Goal: Transaction & Acquisition: Purchase product/service

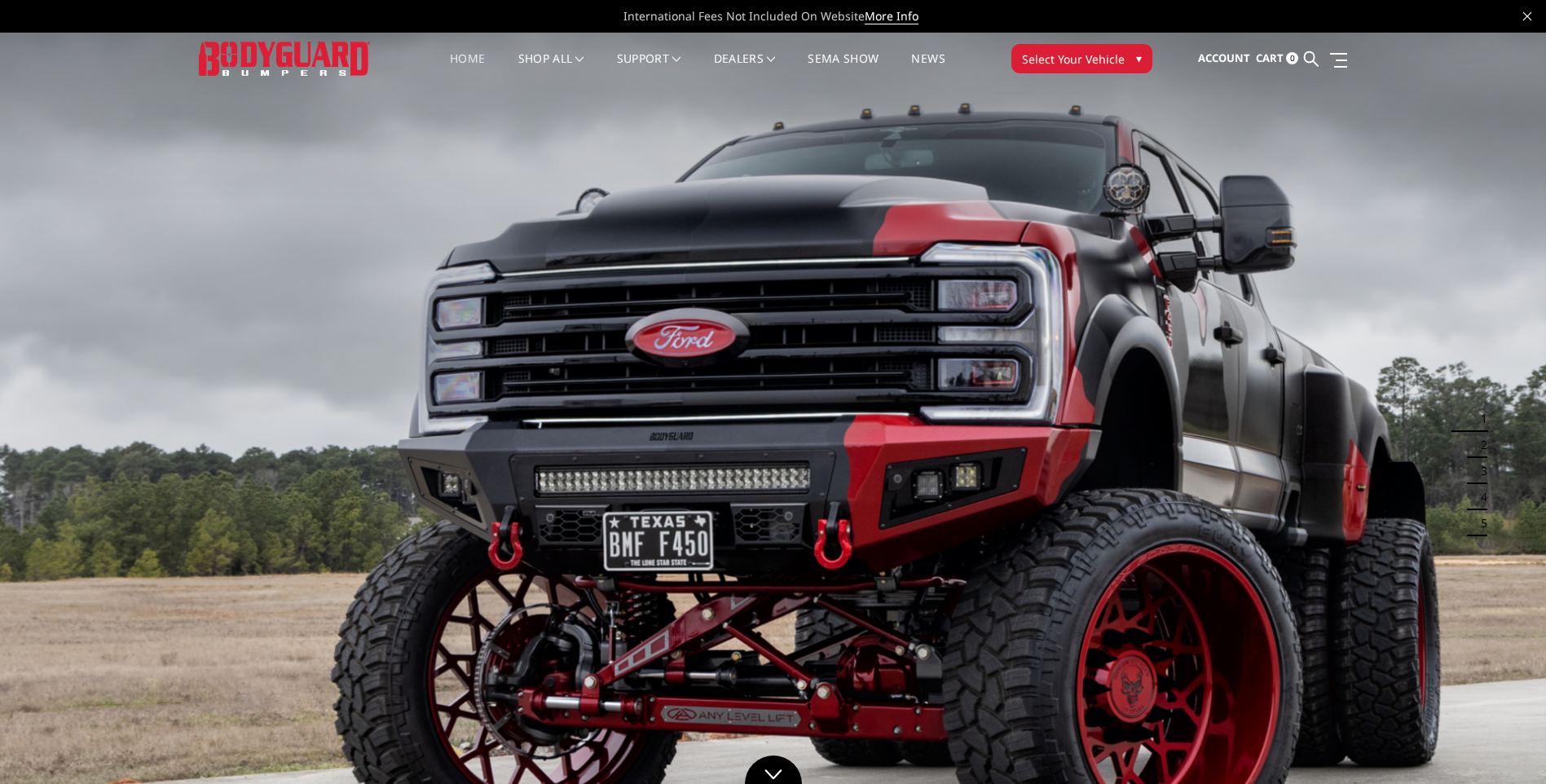
click at [1072, 58] on span "Select Your Vehicle" at bounding box center [1073, 60] width 103 height 18
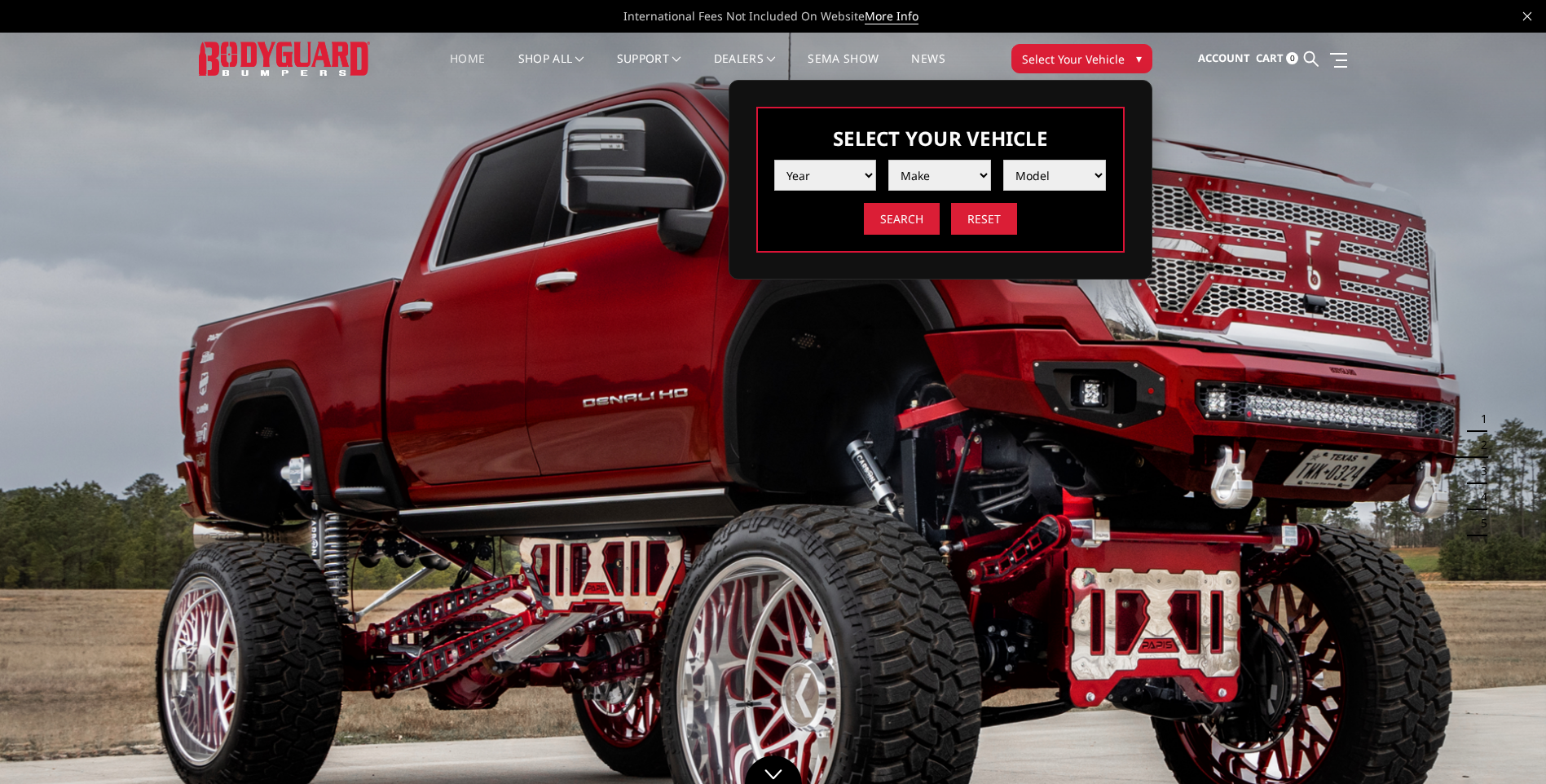
click at [829, 180] on select "Year 2025 2024 2023 2022 2021 2020 2019 2018 2017 2016 2015 2014 2013 2012 2011…" at bounding box center [826, 174] width 103 height 31
select select "yr_2025"
click at [775, 159] on select "Year 2025 2024 2023 2022 2021 2020 2019 2018 2017 2016 2015 2014 2013 2012 2011…" at bounding box center [826, 174] width 103 height 31
click at [912, 176] on select "Make Chevrolet Ford GMC Ram Toyota" at bounding box center [940, 174] width 103 height 31
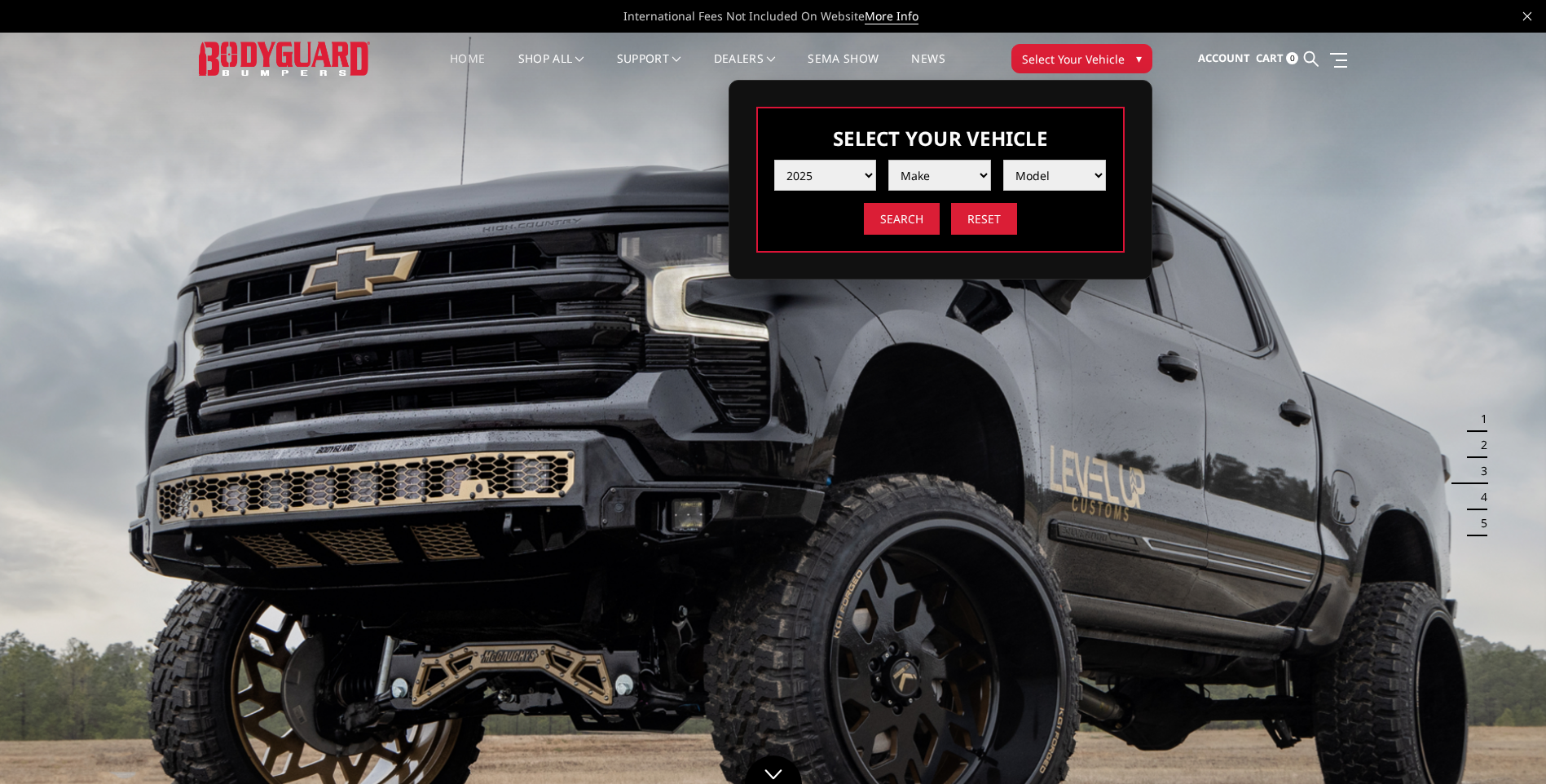
select select "mk_ford"
click at [889, 159] on select "Make Chevrolet Ford GMC Ram Toyota" at bounding box center [940, 174] width 103 height 31
click at [1031, 176] on select "Model F150 F150 Raptor F250 / F350 F450 F550" at bounding box center [1054, 174] width 103 height 31
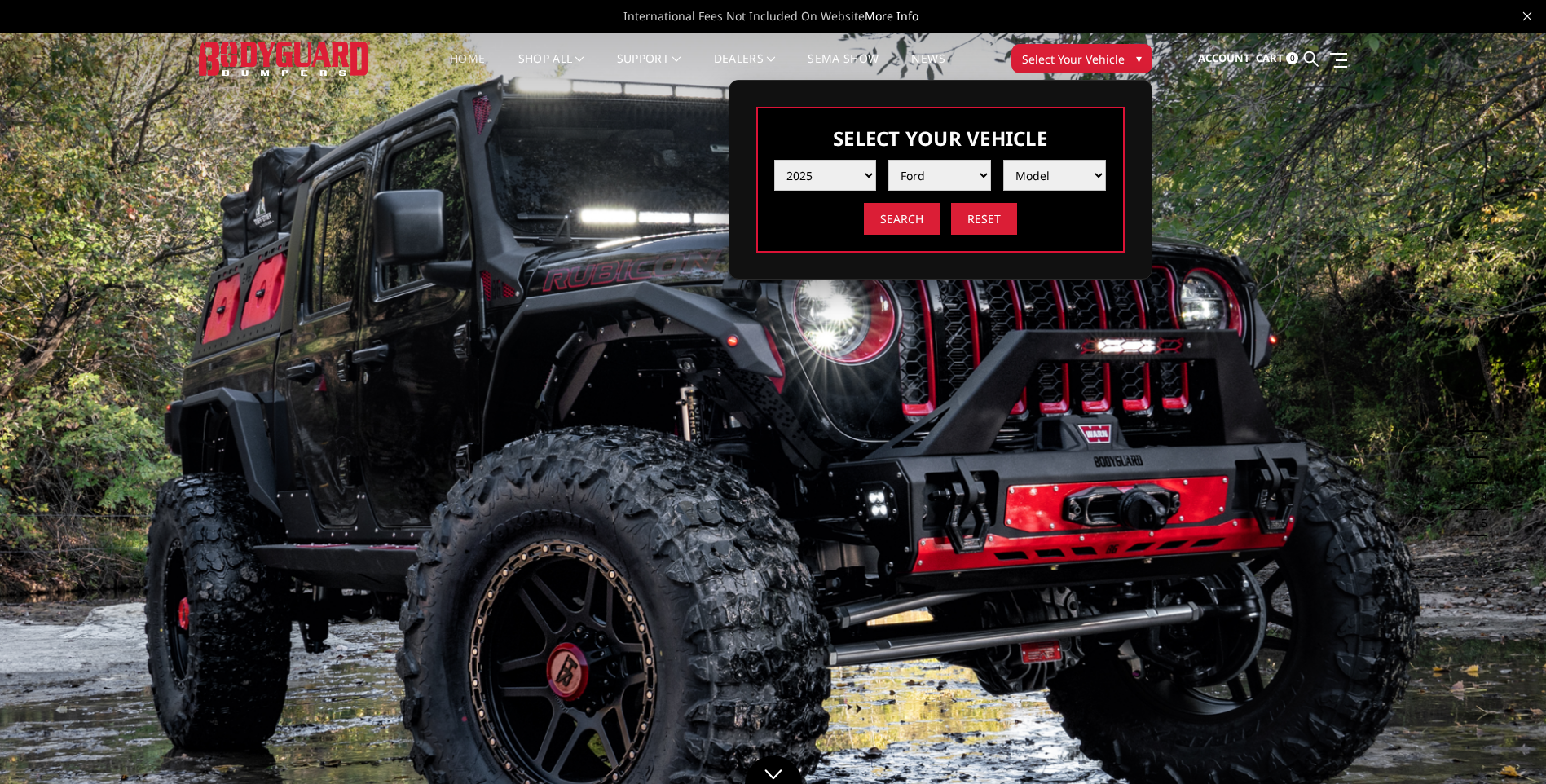
select select "md_f250-f350"
click at [1003, 159] on select "Model F150 F150 Raptor F250 / F350 F450 F550" at bounding box center [1054, 174] width 103 height 31
click at [908, 220] on input "Search" at bounding box center [902, 219] width 76 height 32
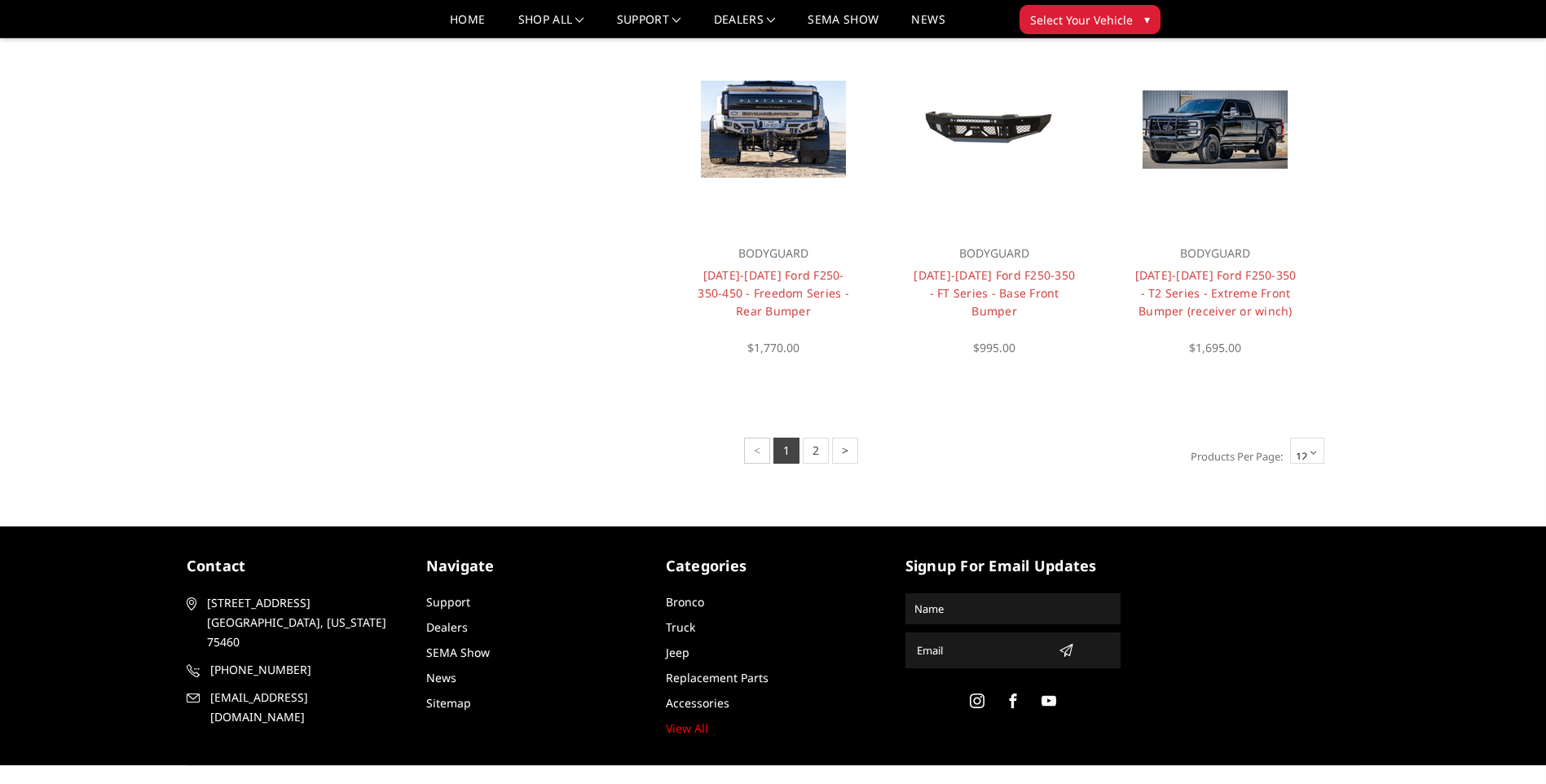
scroll to position [1222, 0]
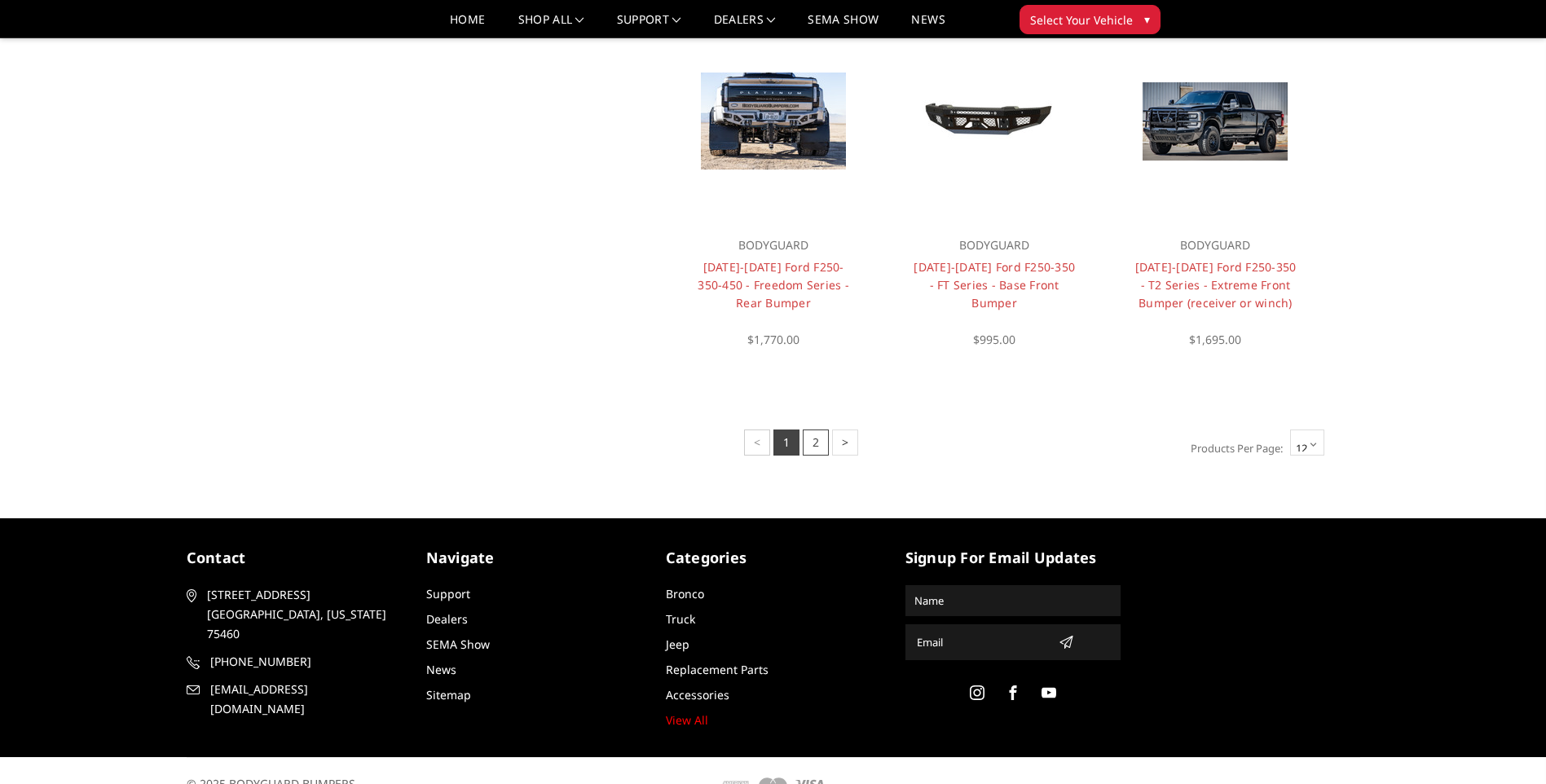
click at [821, 447] on link "2" at bounding box center [816, 442] width 26 height 26
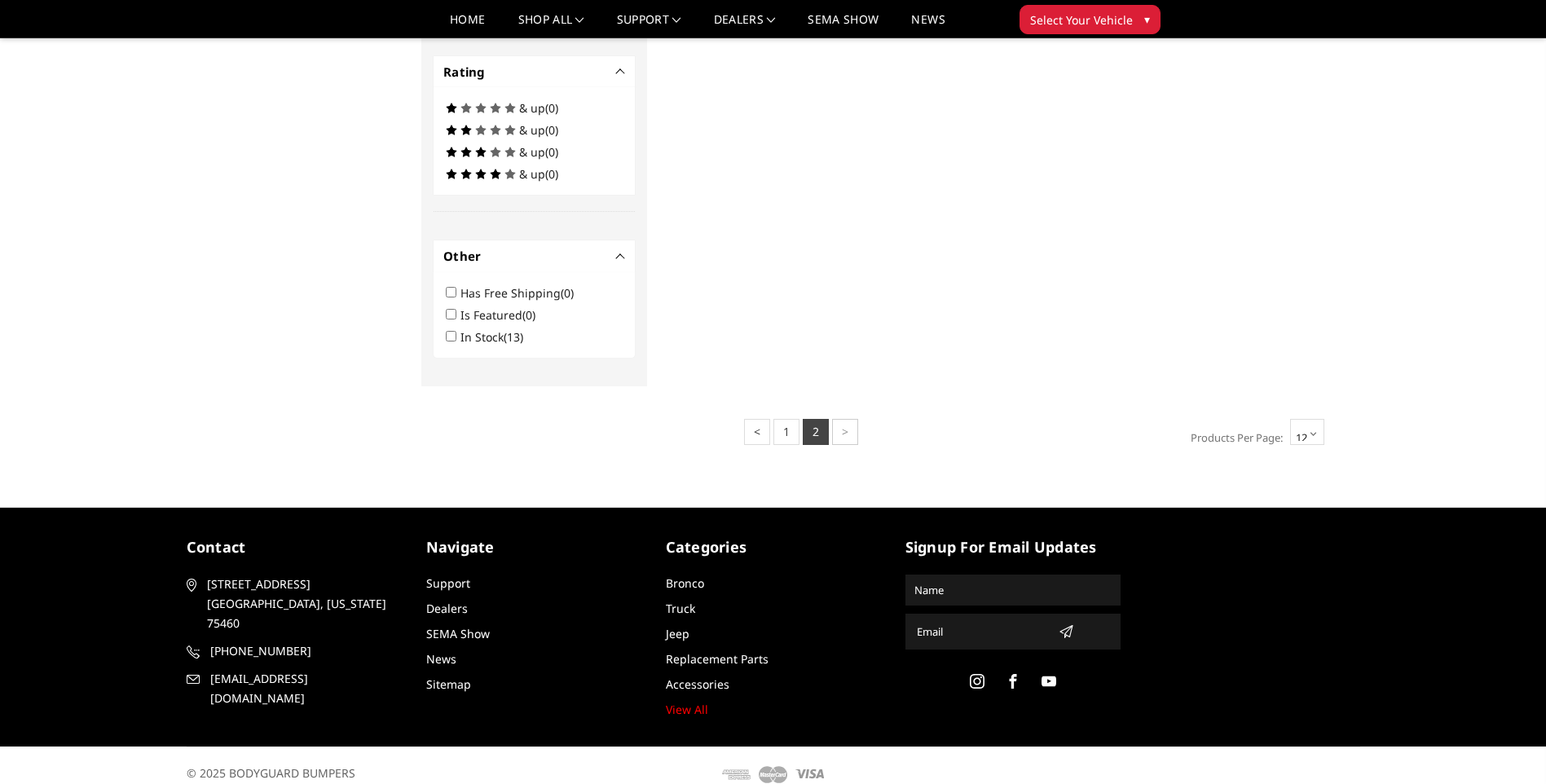
scroll to position [710, 0]
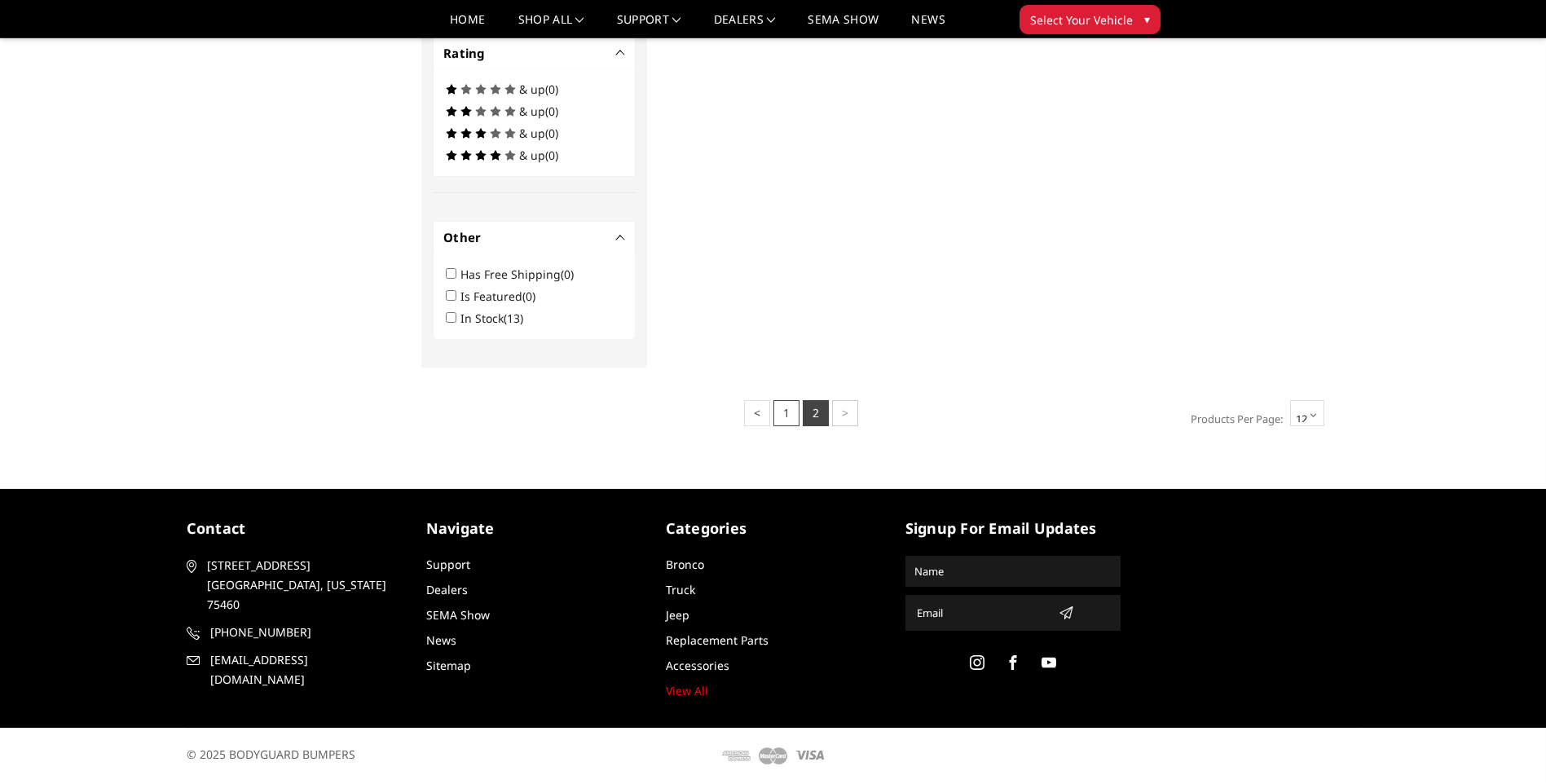
click at [783, 413] on link "1" at bounding box center [787, 413] width 26 height 26
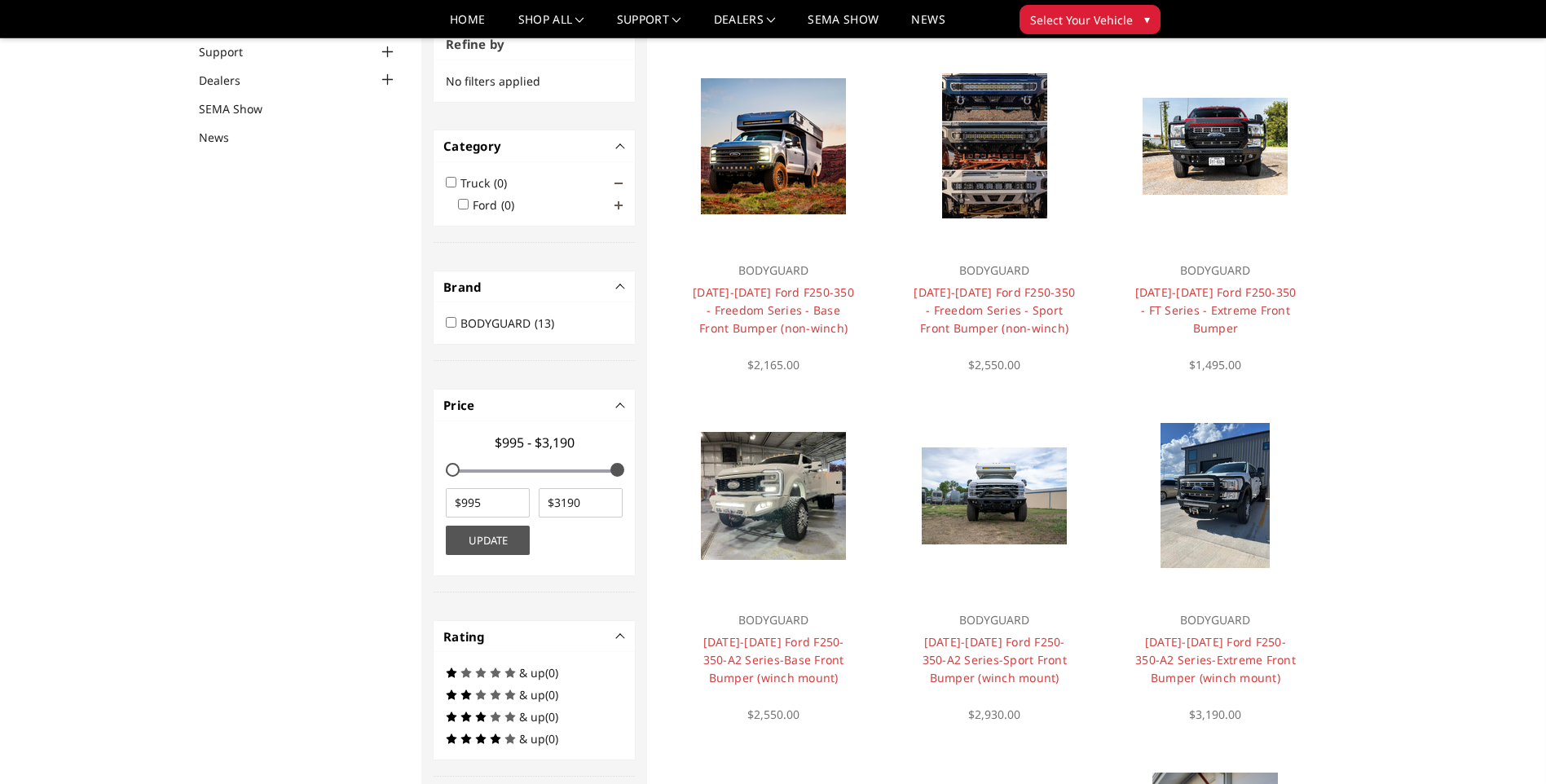
scroll to position [163, 0]
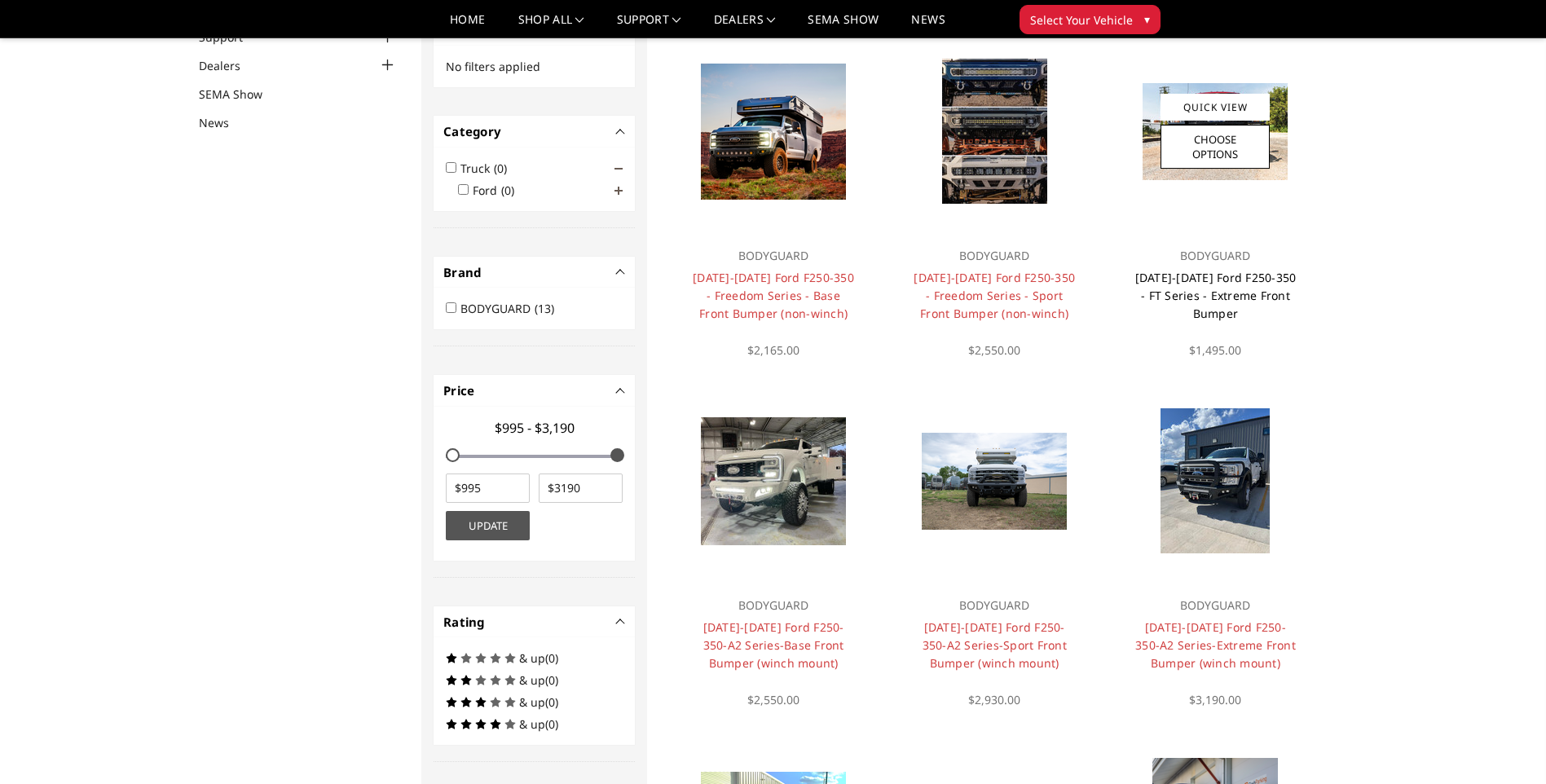
click at [1216, 293] on link "[DATE]-[DATE] Ford F250-350 - FT Series - Extreme Front Bumper" at bounding box center [1216, 295] width 161 height 52
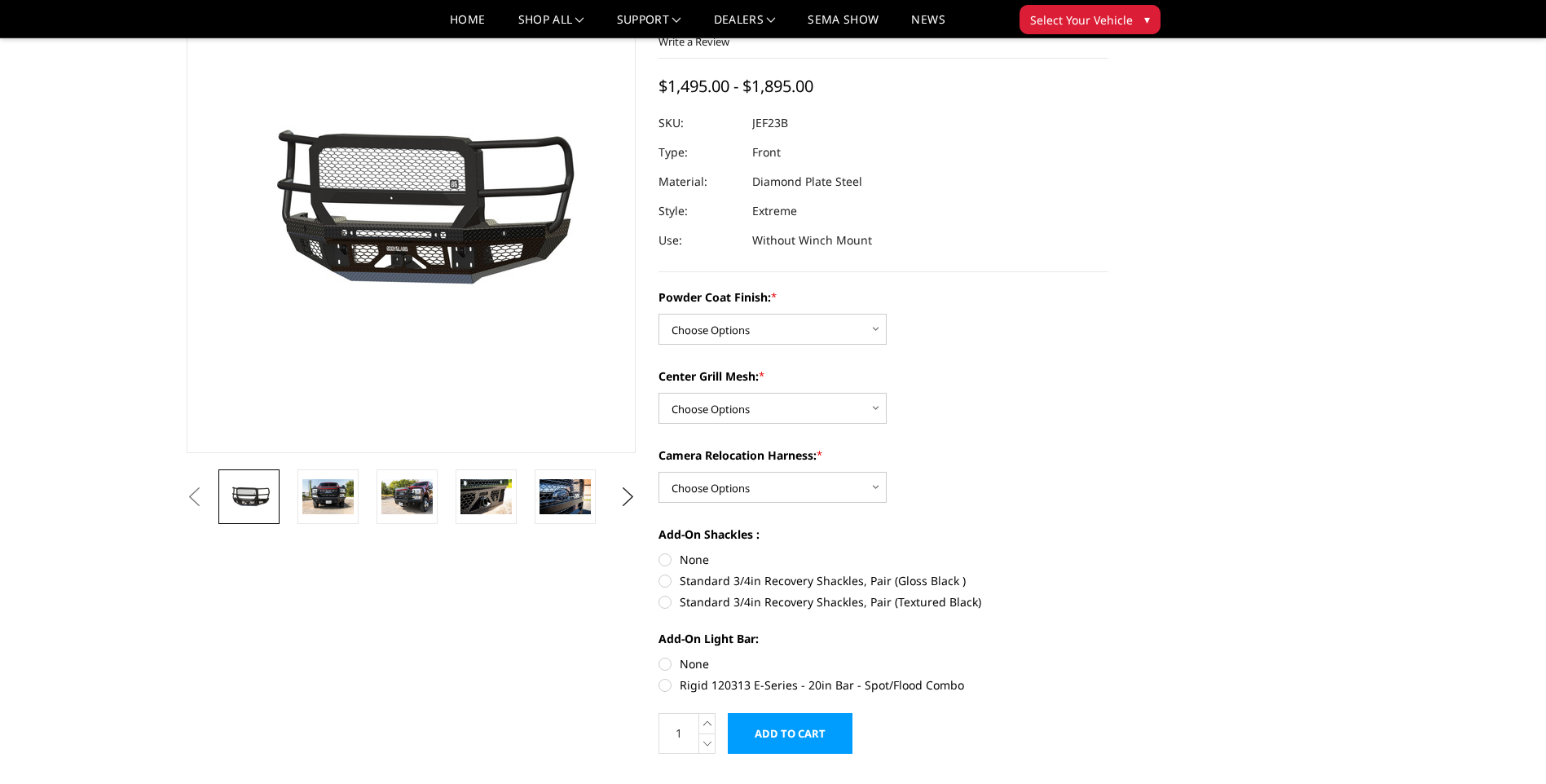
scroll to position [163, 0]
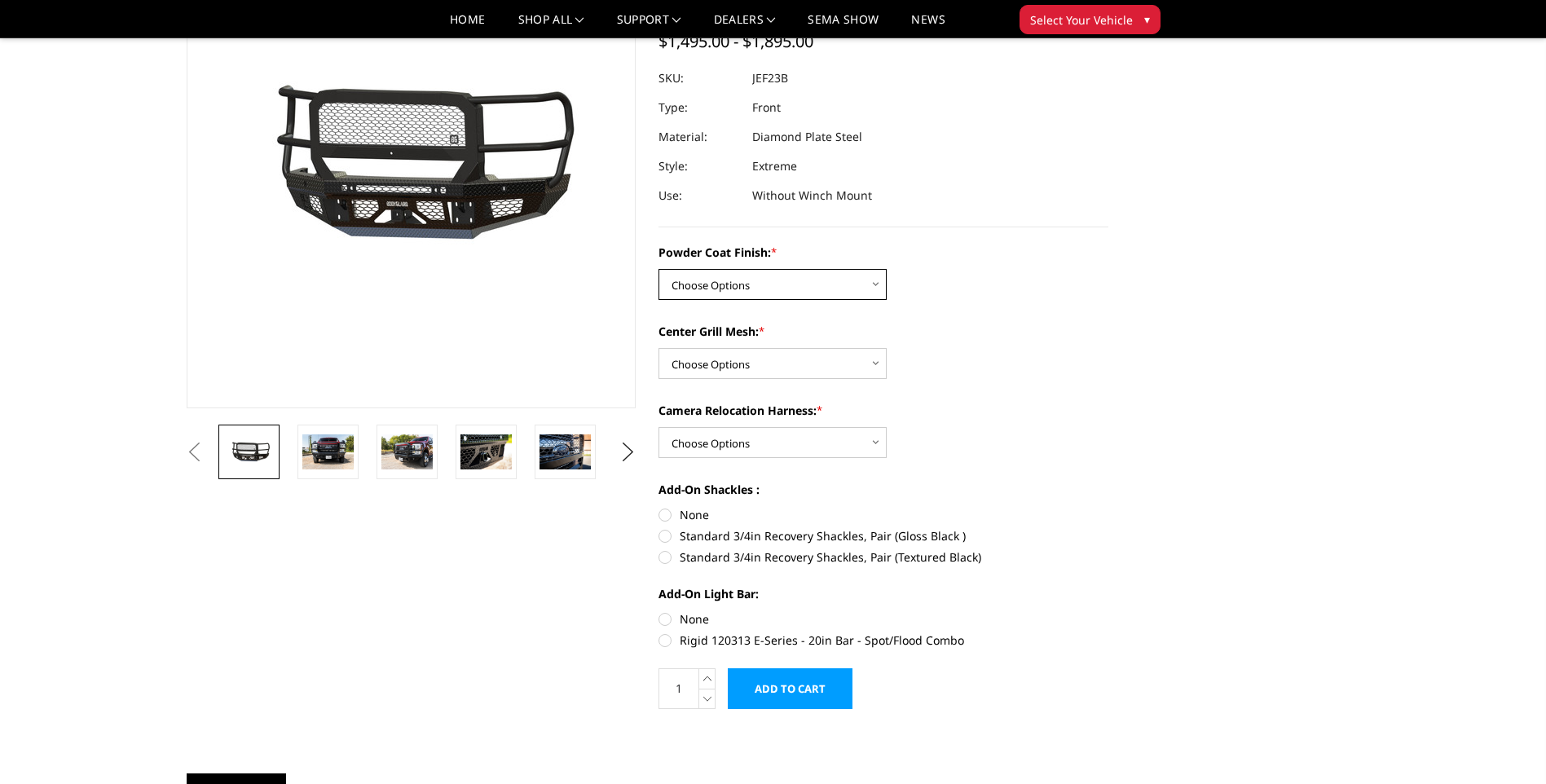
click at [776, 275] on select "Choose Options Bare Metal Gloss Black Powder Coat Textured Black Powder Coat" at bounding box center [773, 284] width 228 height 31
select select "3264"
click at [659, 269] on select "Choose Options Bare Metal Gloss Black Powder Coat Textured Black Powder Coat" at bounding box center [773, 284] width 228 height 31
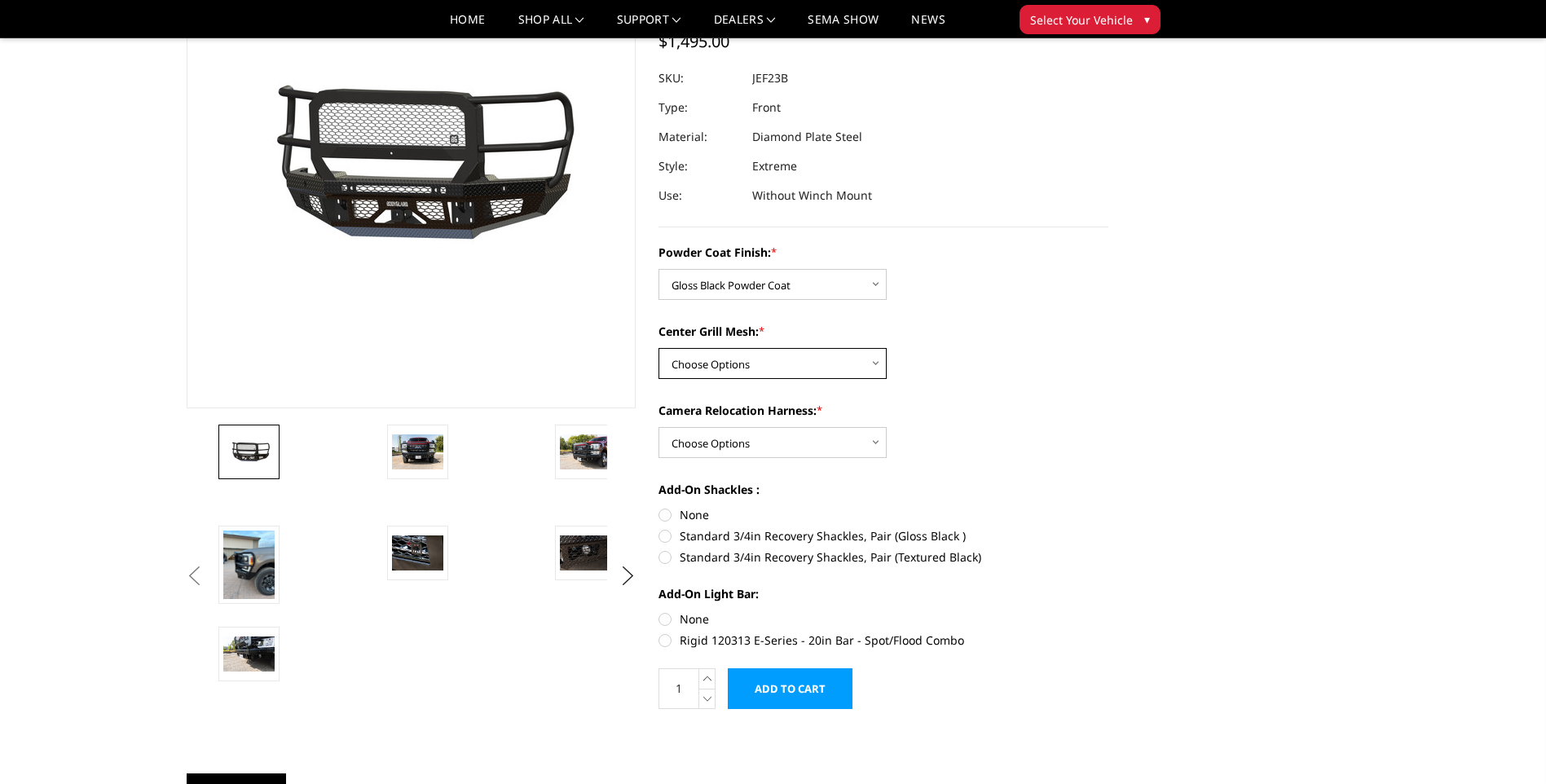
click at [761, 366] on select "Choose Options WITH Expanded Metal in Center Grill WITHOUT Expanded Metal in Ce…" at bounding box center [773, 363] width 228 height 31
select select "3266"
click at [659, 348] on select "Choose Options WITH Expanded Metal in Center Grill WITHOUT Expanded Metal in Ce…" at bounding box center [773, 363] width 228 height 31
click at [781, 443] on select "Choose Options WITH Camera Relocation Harness WITHOUT Camera Relocation Harness" at bounding box center [773, 441] width 228 height 31
select select "3268"
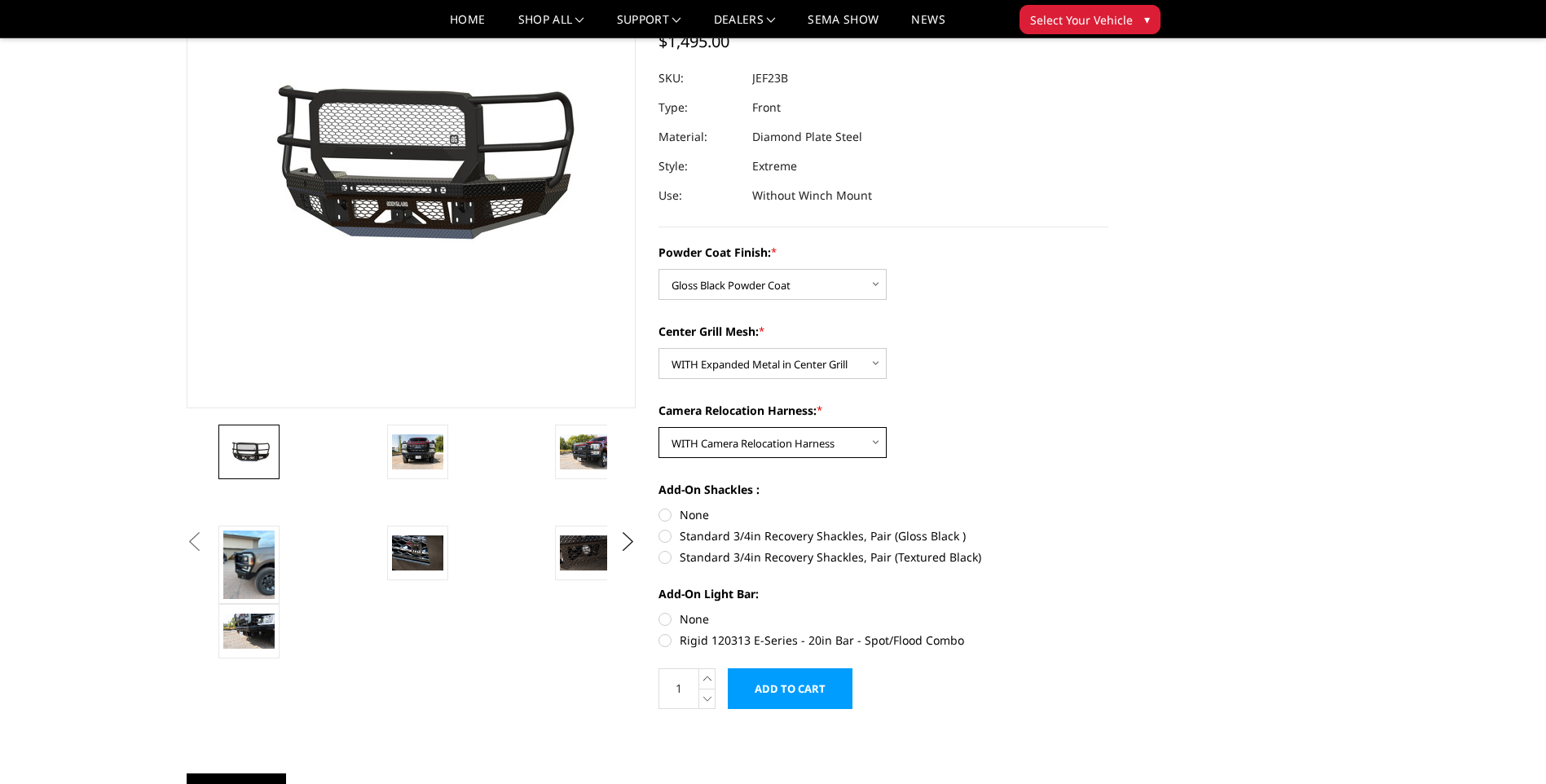
click at [659, 427] on select "Choose Options WITH Camera Relocation Harness WITHOUT Camera Relocation Harness" at bounding box center [773, 441] width 228 height 31
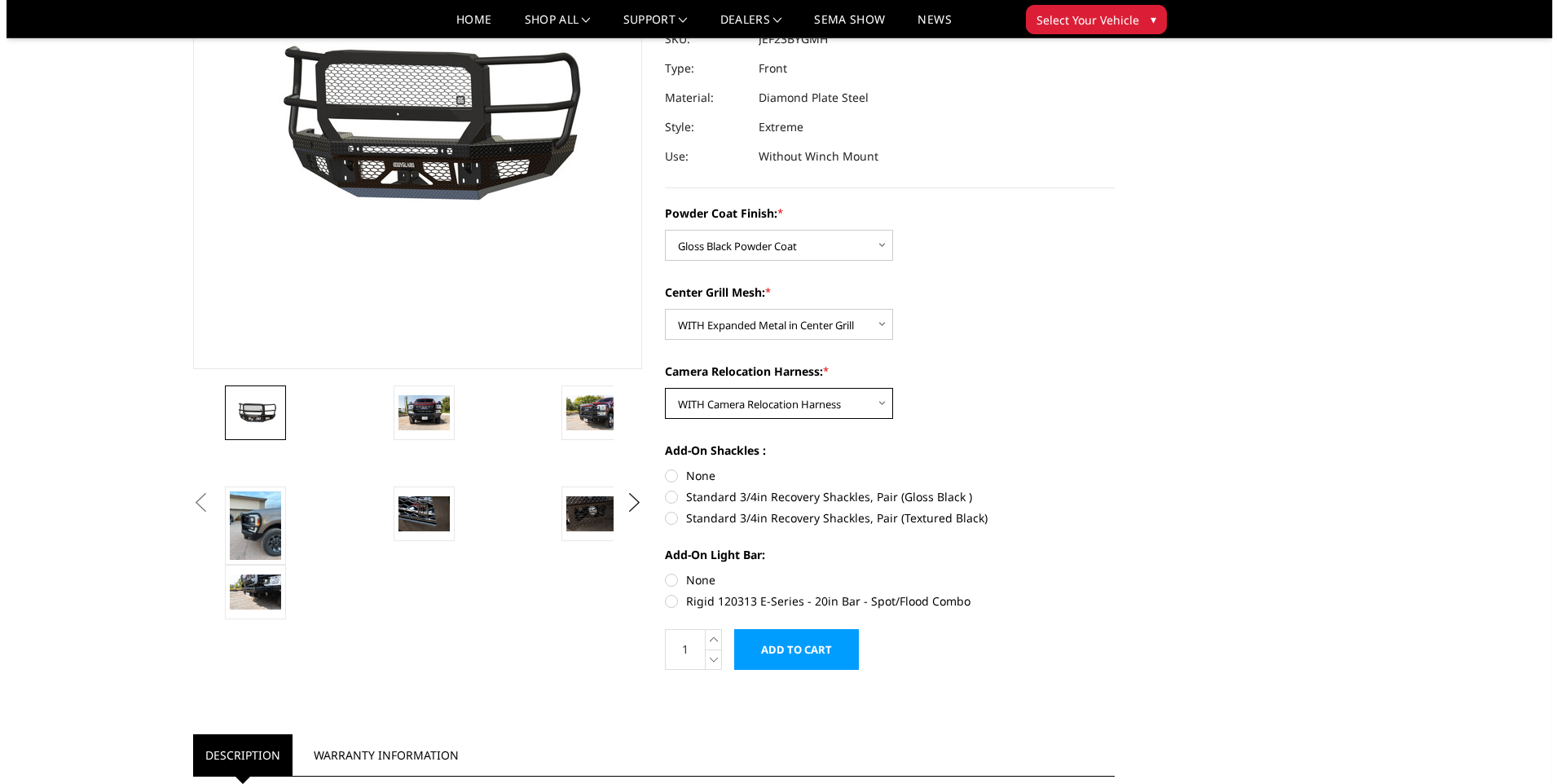
scroll to position [244, 0]
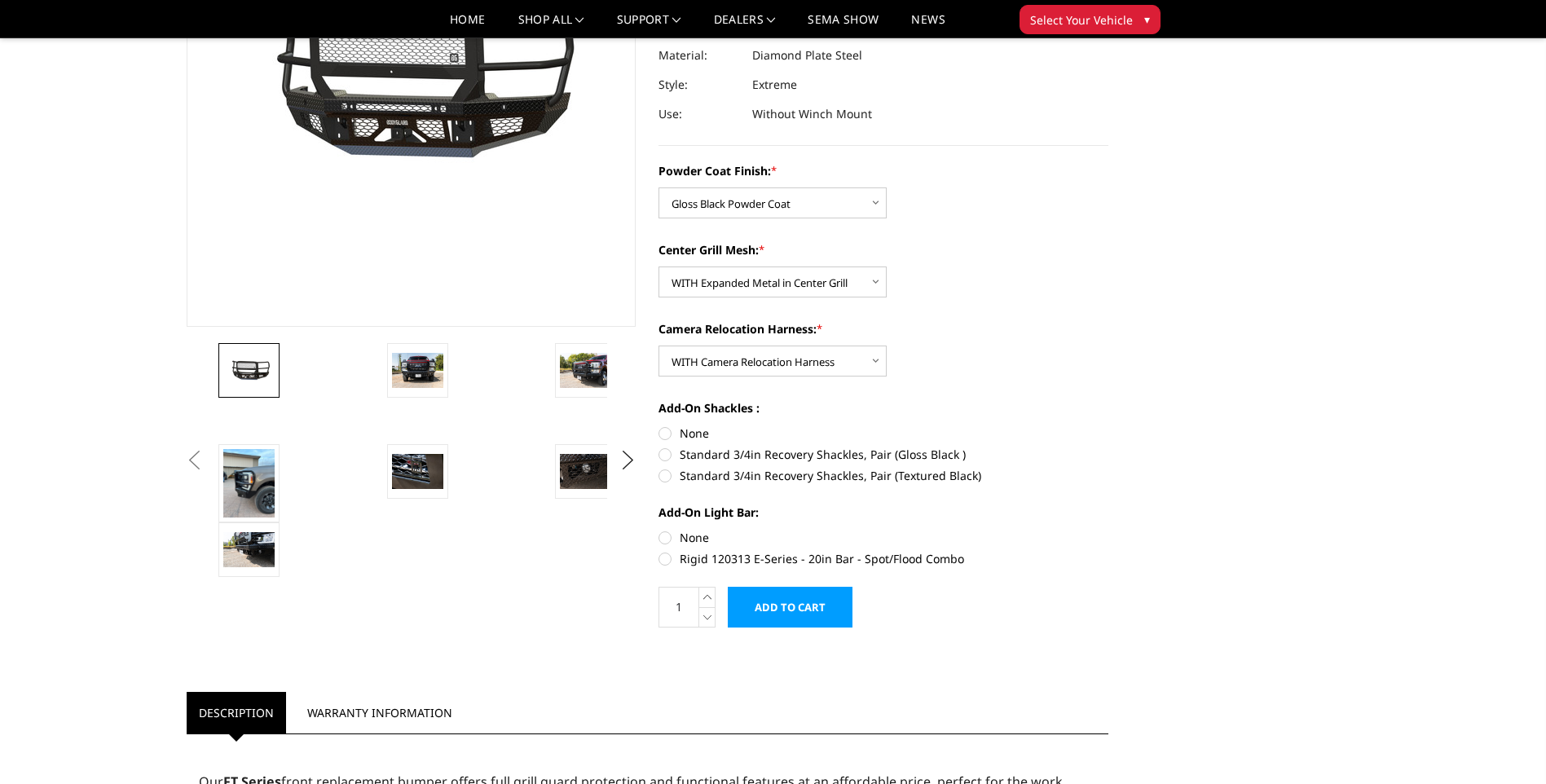
click at [665, 429] on label "None" at bounding box center [883, 434] width 450 height 18
click at [659, 426] on input "None" at bounding box center [659, 425] width 1 height 1
radio input "true"
click at [661, 537] on label "None" at bounding box center [883, 538] width 450 height 18
click at [659, 530] on input "None" at bounding box center [659, 529] width 1 height 1
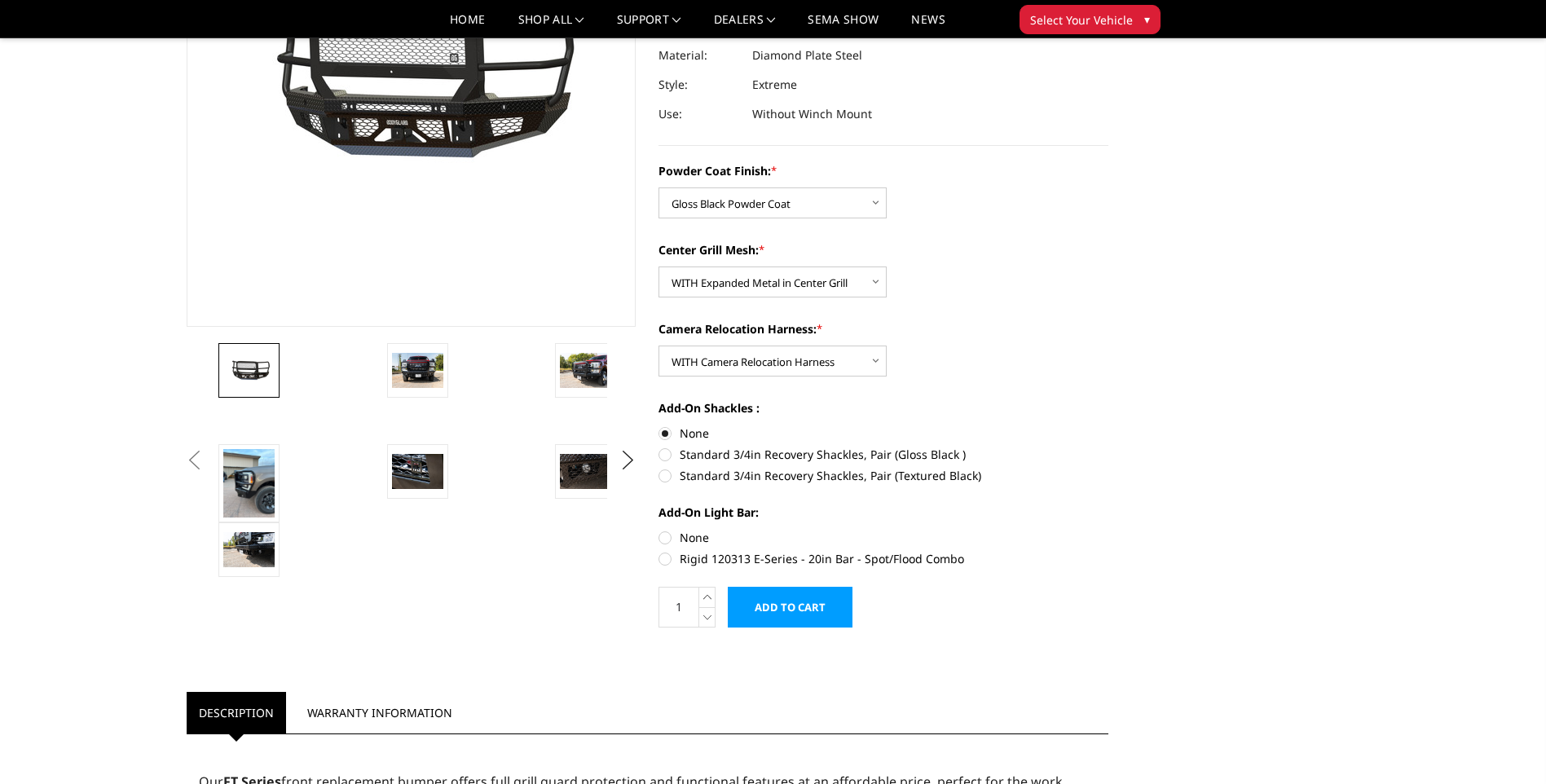
radio input "true"
click at [782, 597] on input "Add to Cart" at bounding box center [791, 607] width 124 height 41
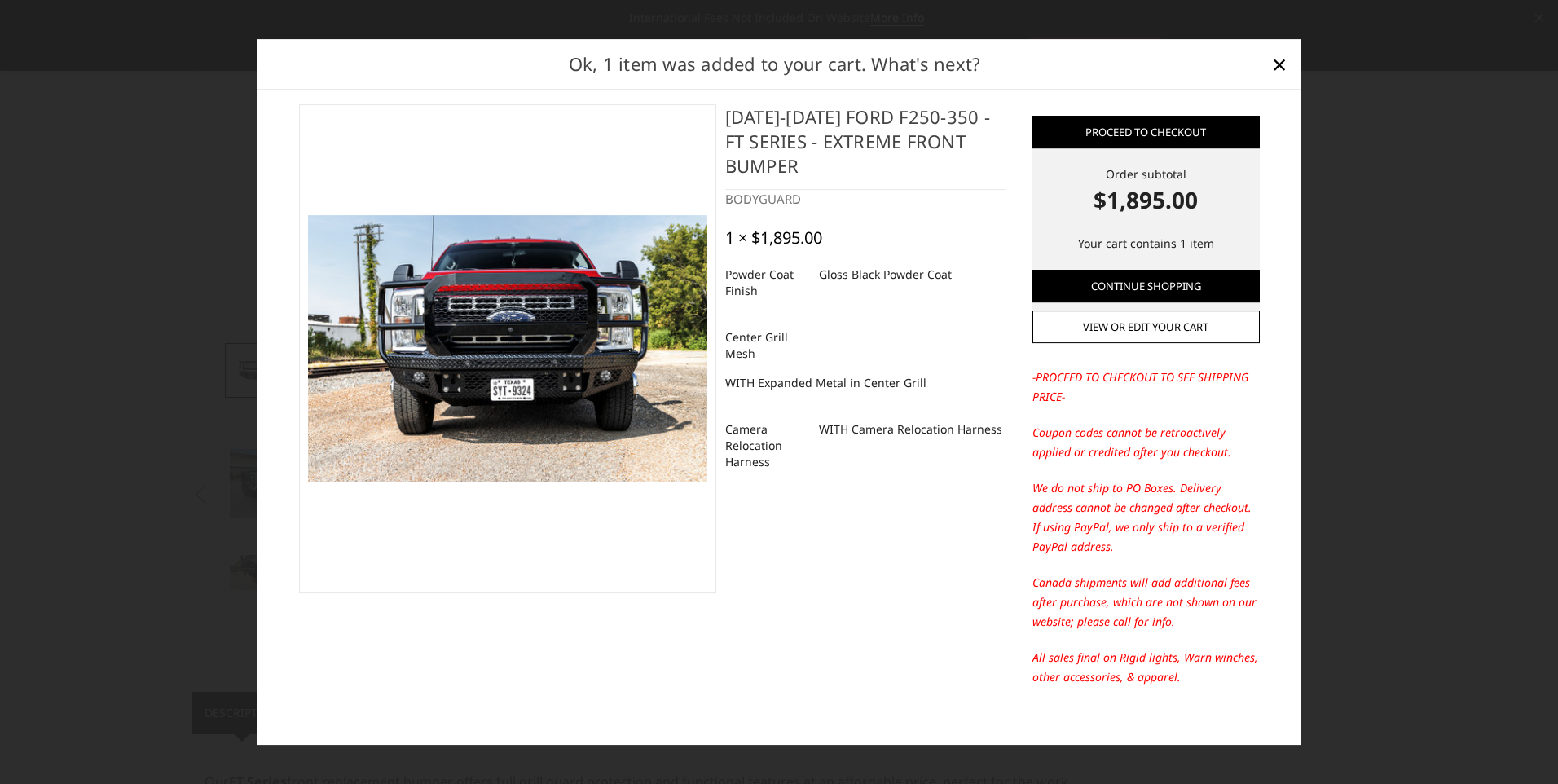
scroll to position [0, 0]
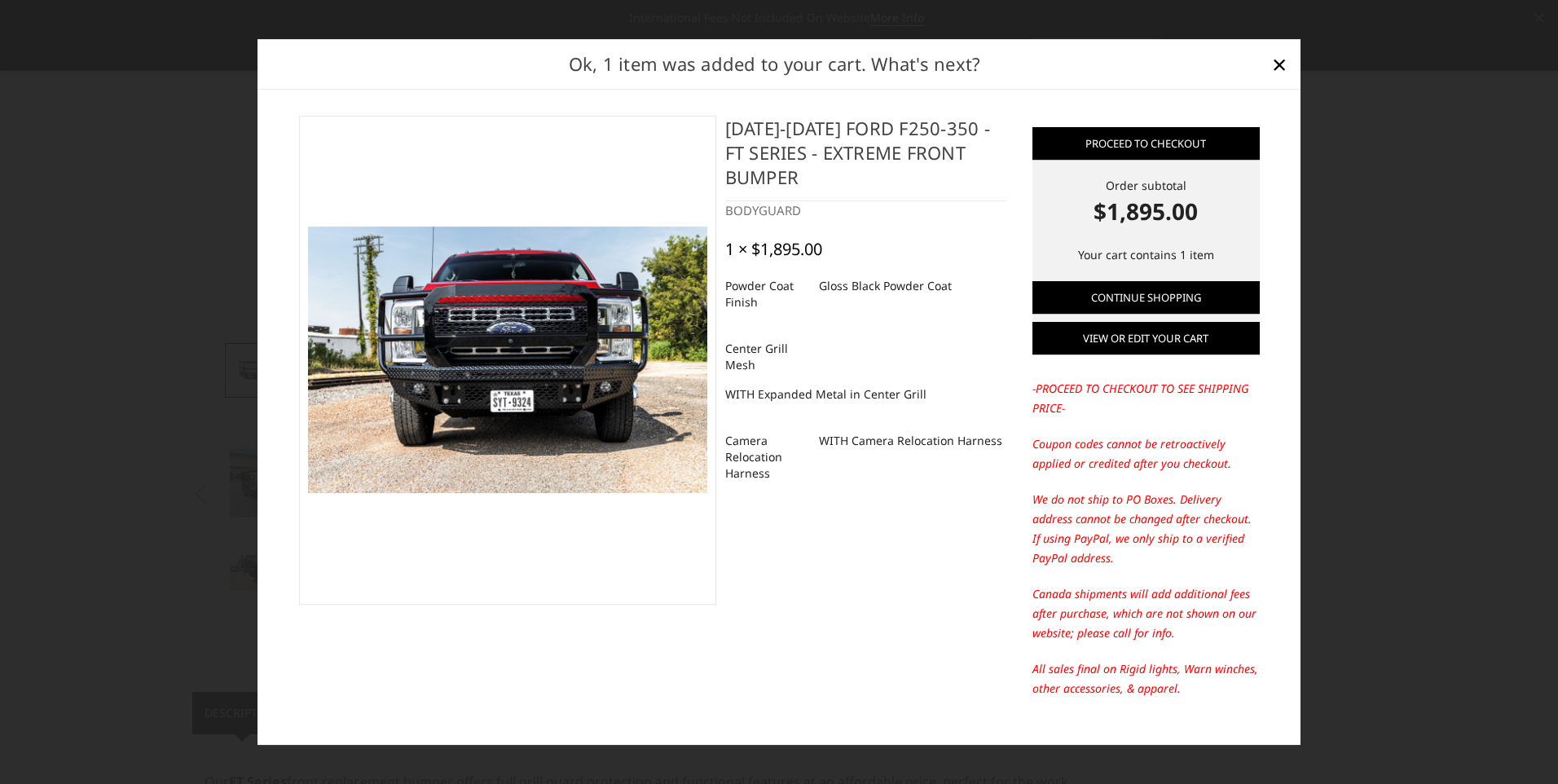
click at [1109, 338] on link "View or edit your cart" at bounding box center [1146, 338] width 228 height 32
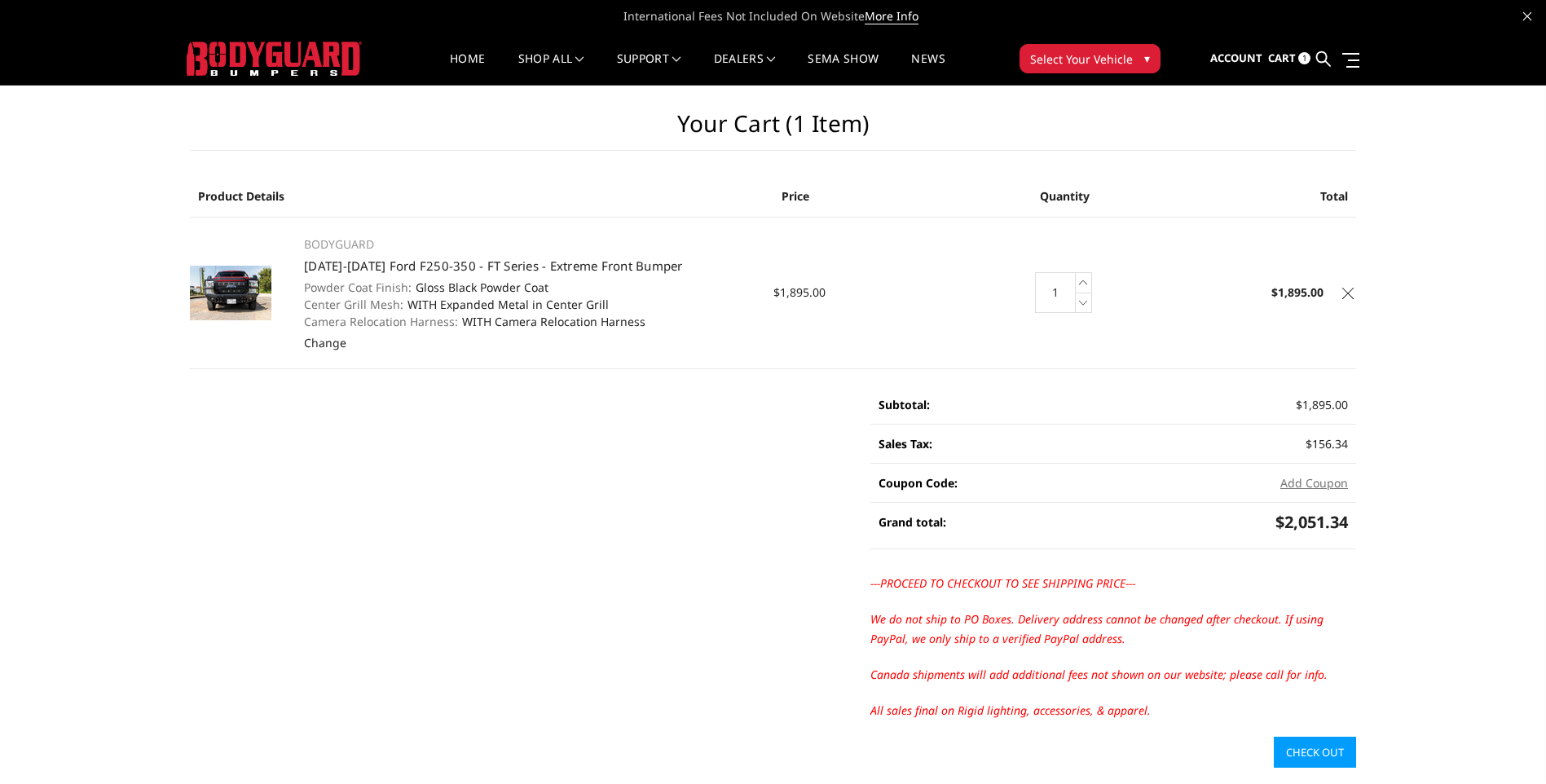
click at [1347, 289] on icon at bounding box center [1348, 293] width 11 height 11
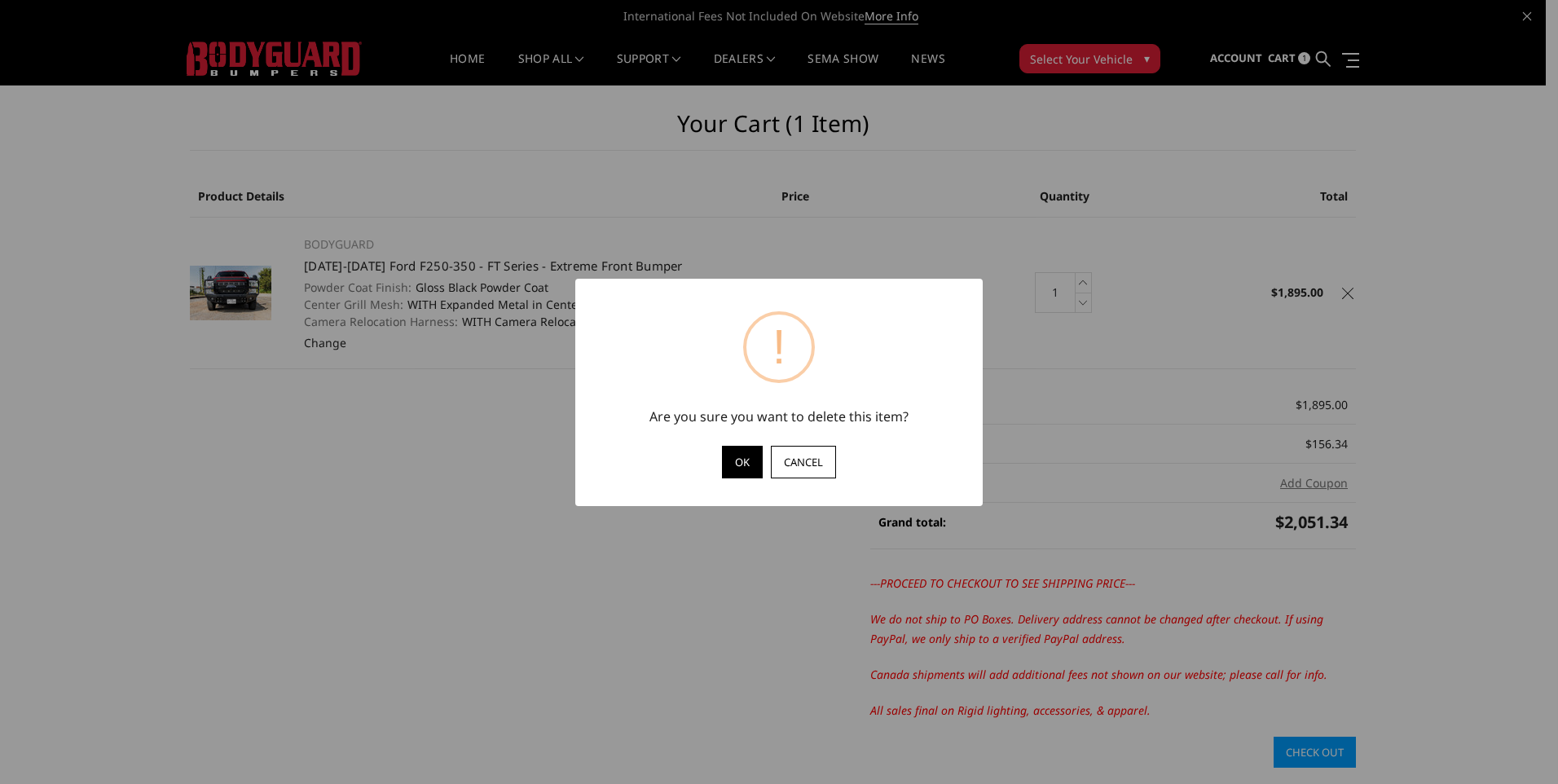
click at [752, 463] on button "OK" at bounding box center [742, 462] width 41 height 32
